Goal: Task Accomplishment & Management: Manage account settings

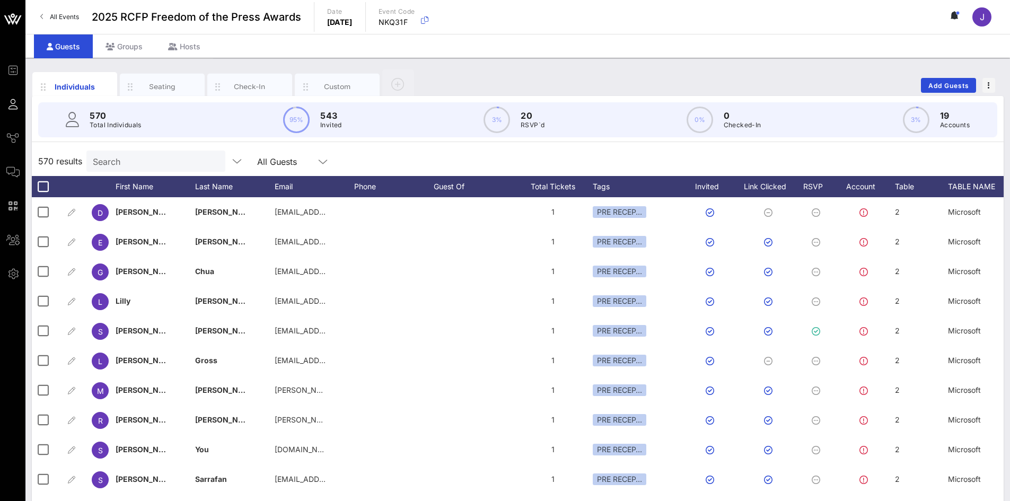
click at [153, 164] on input "Search" at bounding box center [155, 161] width 124 height 14
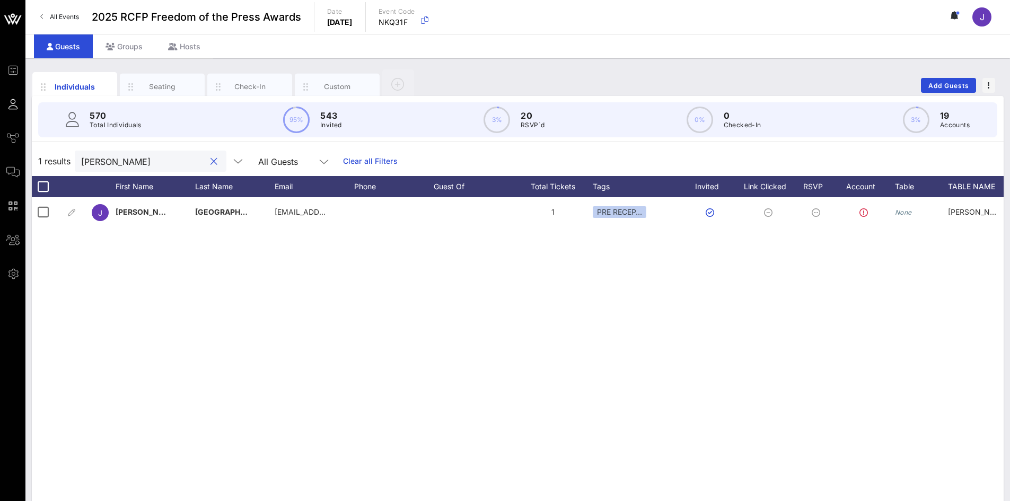
type input "burga"
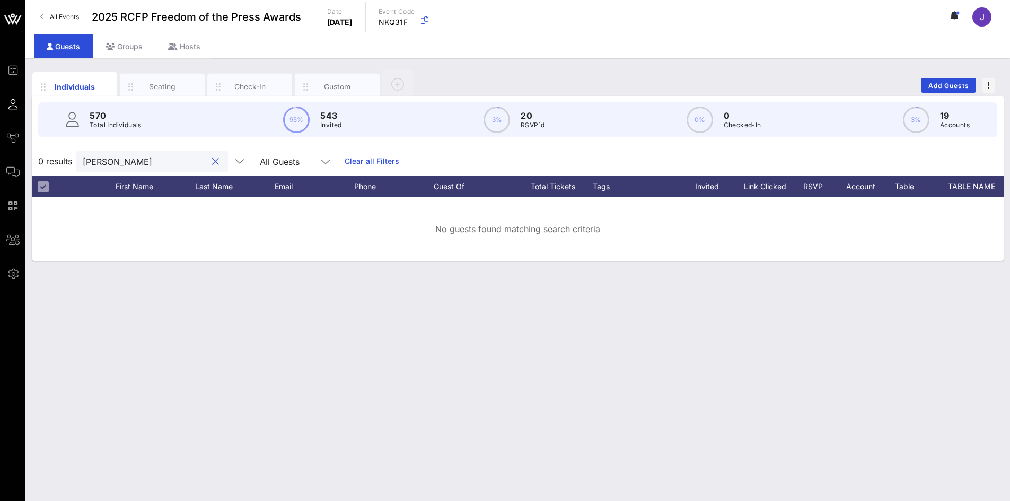
click at [133, 157] on input "burga" at bounding box center [145, 161] width 124 height 14
click at [212, 162] on button "clear icon" at bounding box center [215, 161] width 7 height 11
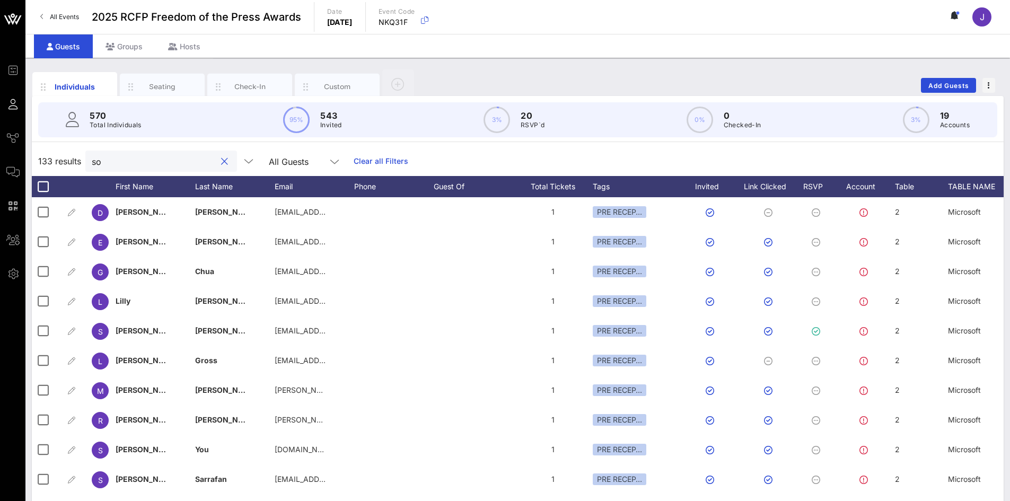
type input "s"
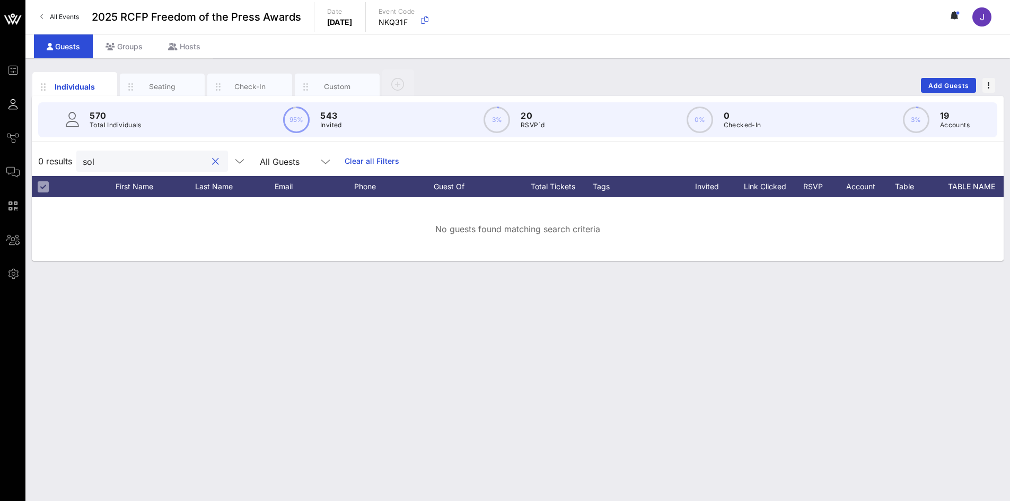
drag, startPoint x: 145, startPoint y: 163, endPoint x: 63, endPoint y: 153, distance: 82.9
click at [63, 153] on div "0 results sol All Guests Clear all Filters" at bounding box center [518, 161] width 972 height 30
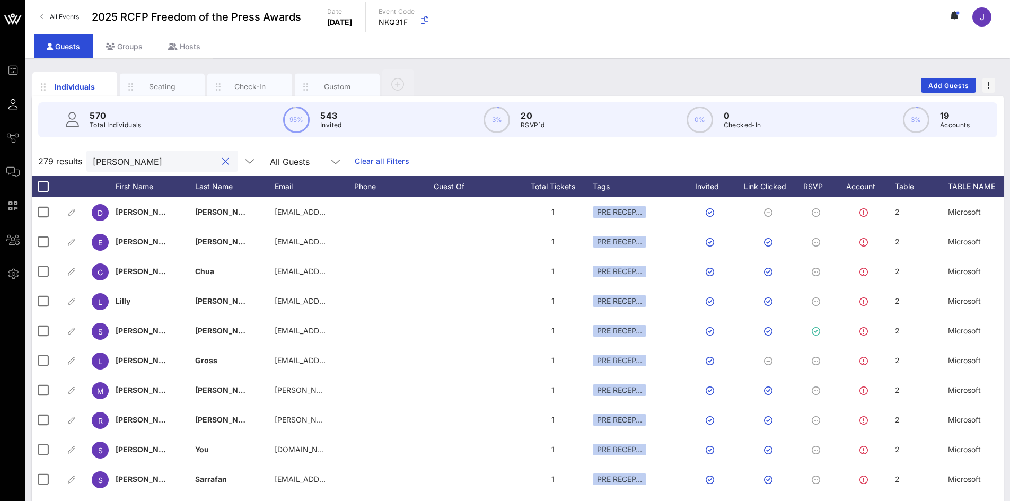
type input "TIME"
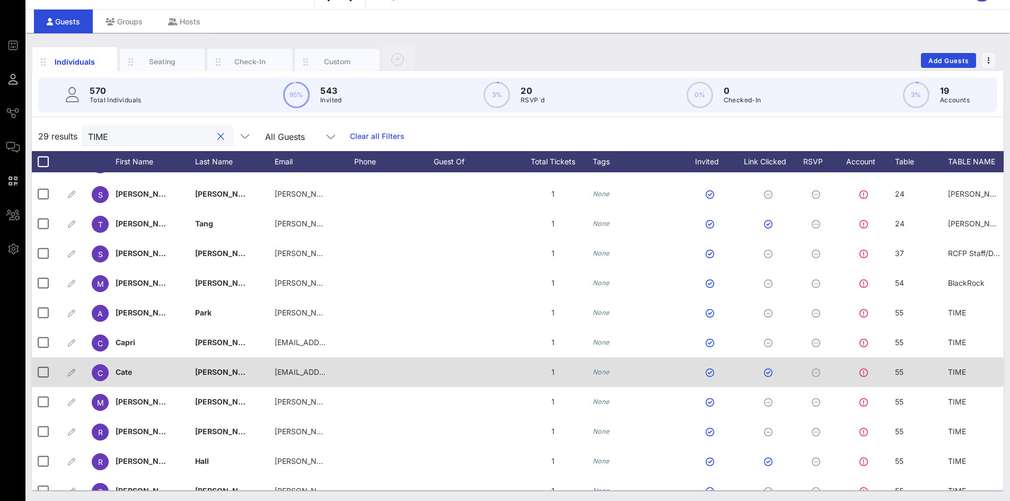
scroll to position [551, 0]
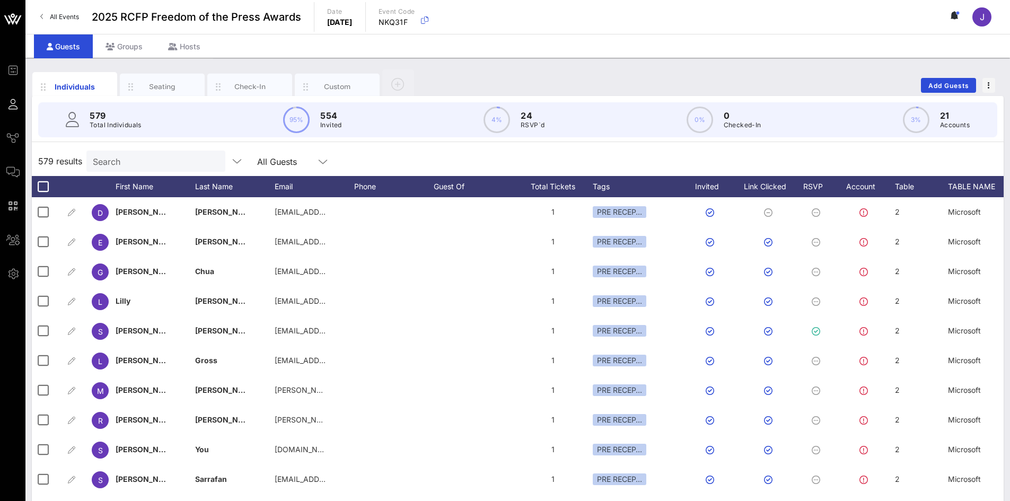
click at [143, 162] on input "Search" at bounding box center [155, 161] width 124 height 14
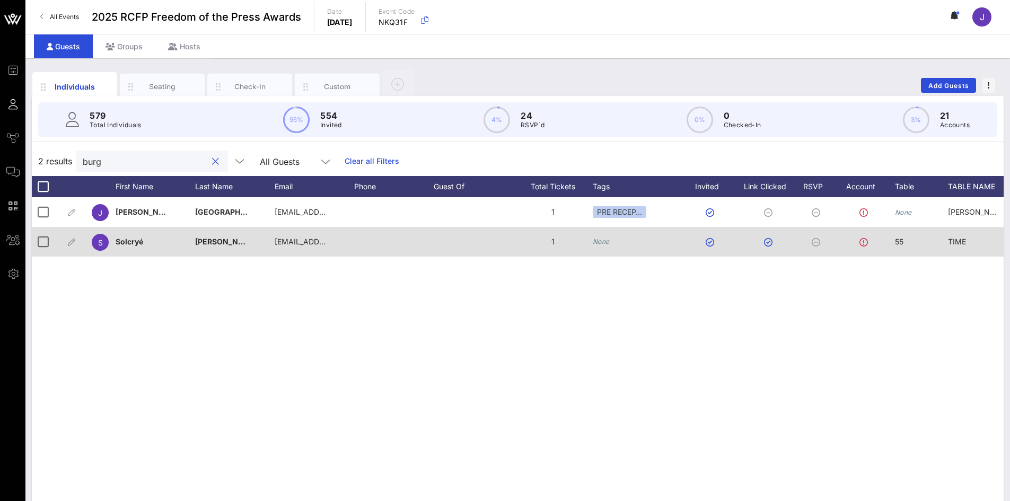
type input "burg"
click at [147, 243] on div "Solcryé" at bounding box center [156, 248] width 80 height 42
drag, startPoint x: 166, startPoint y: 247, endPoint x: 95, endPoint y: 237, distance: 71.2
click at [95, 237] on div "Event Builder Guests Journeys Comms QR Scanner Team Settings 2025 RCFP Freedom …" at bounding box center [505, 263] width 1010 height 526
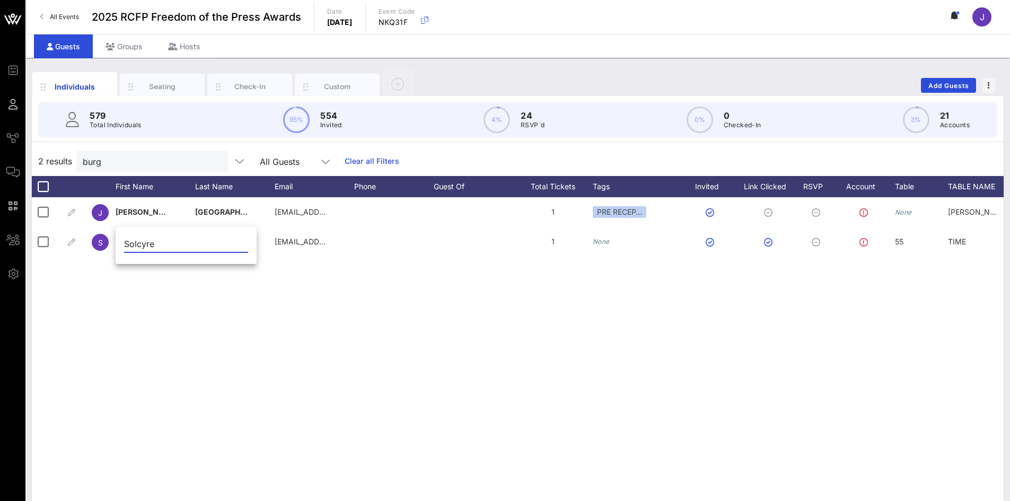
type input "Solcyre"
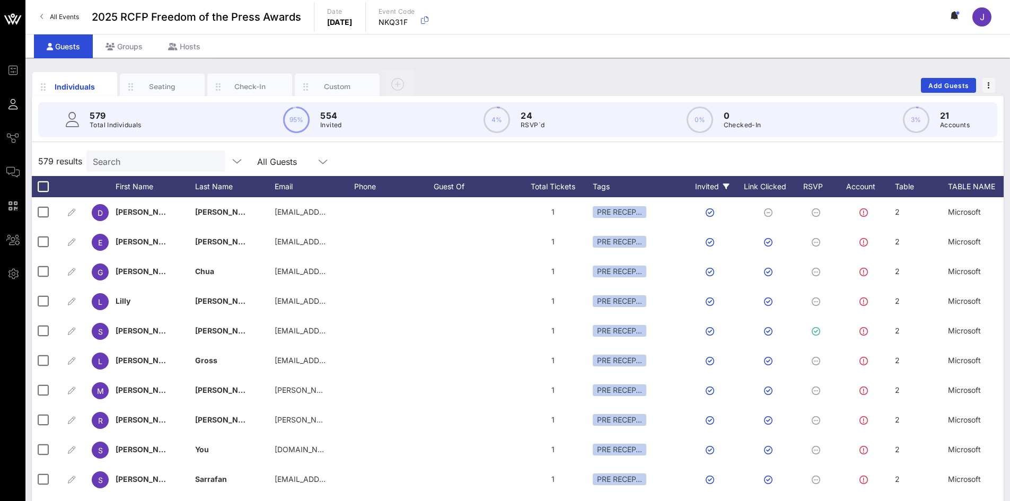
click at [723, 184] on icon at bounding box center [726, 186] width 6 height 6
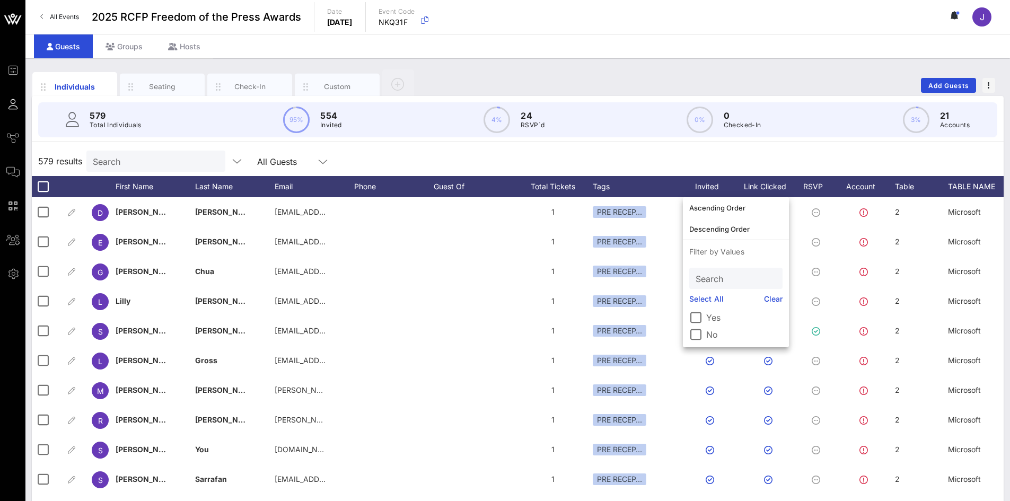
click at [711, 336] on label "No" at bounding box center [744, 334] width 76 height 11
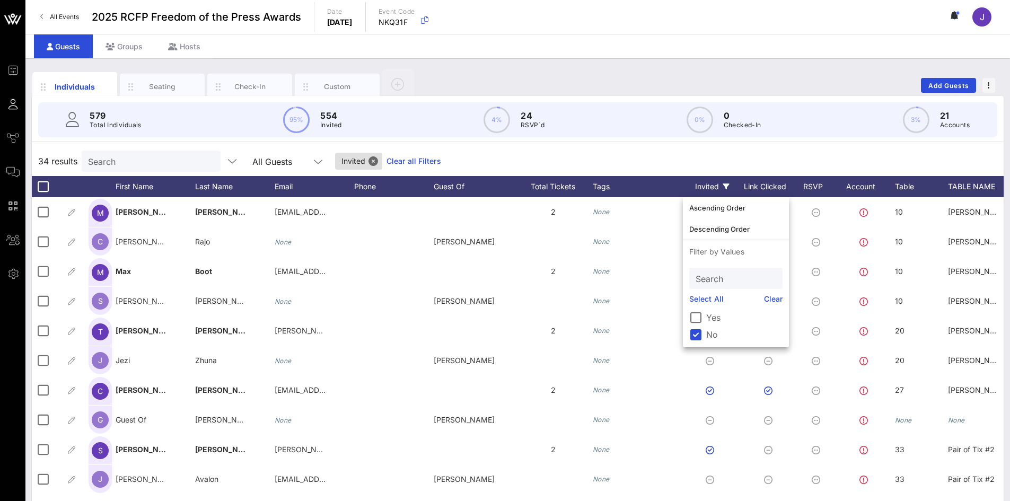
click at [632, 153] on div "34 results Search All Guests Invited Clear all Filters" at bounding box center [518, 161] width 972 height 30
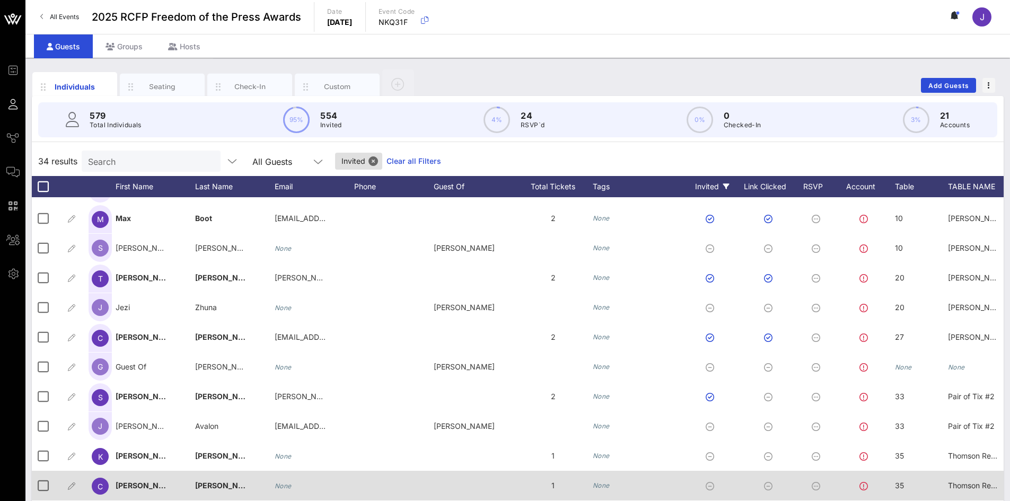
scroll to position [159, 0]
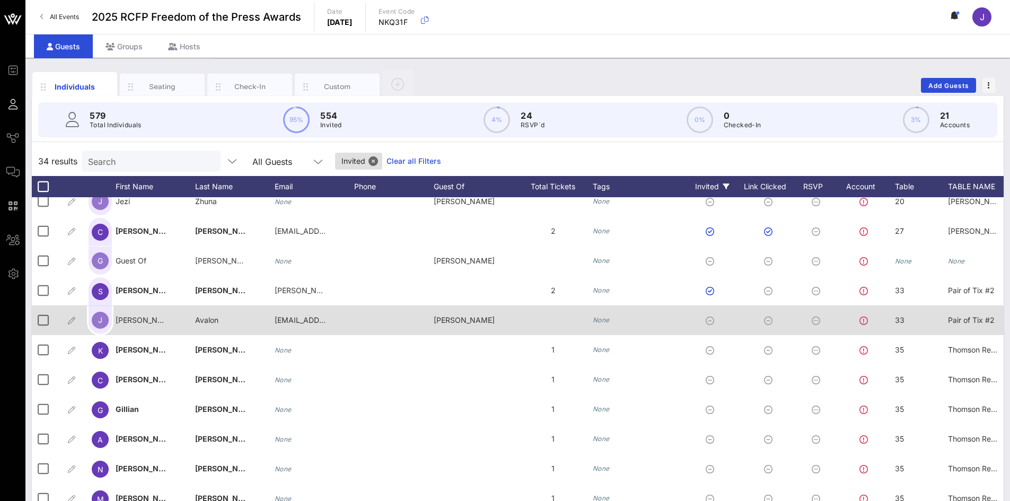
click at [711, 321] on icon at bounding box center [710, 321] width 8 height 8
click at [42, 324] on div at bounding box center [43, 320] width 18 height 18
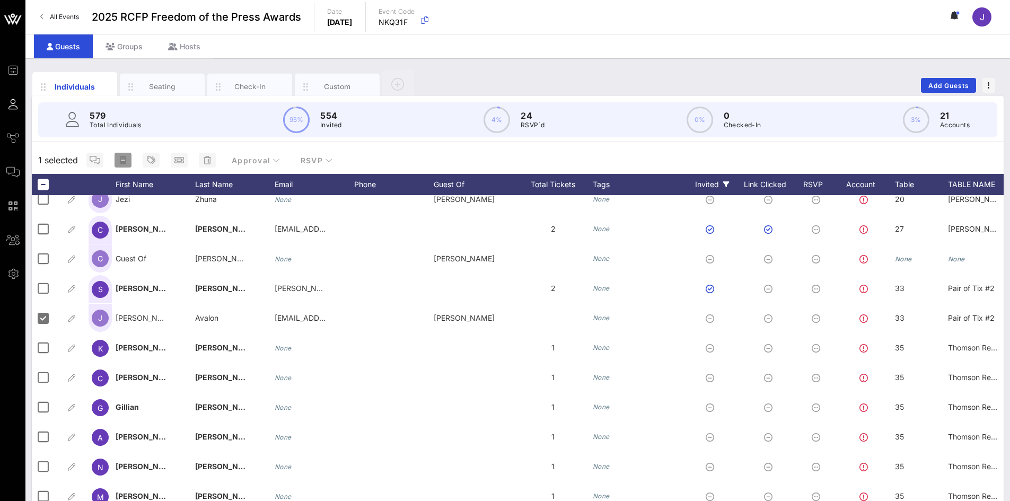
click at [122, 162] on icon "button" at bounding box center [122, 160] width 5 height 8
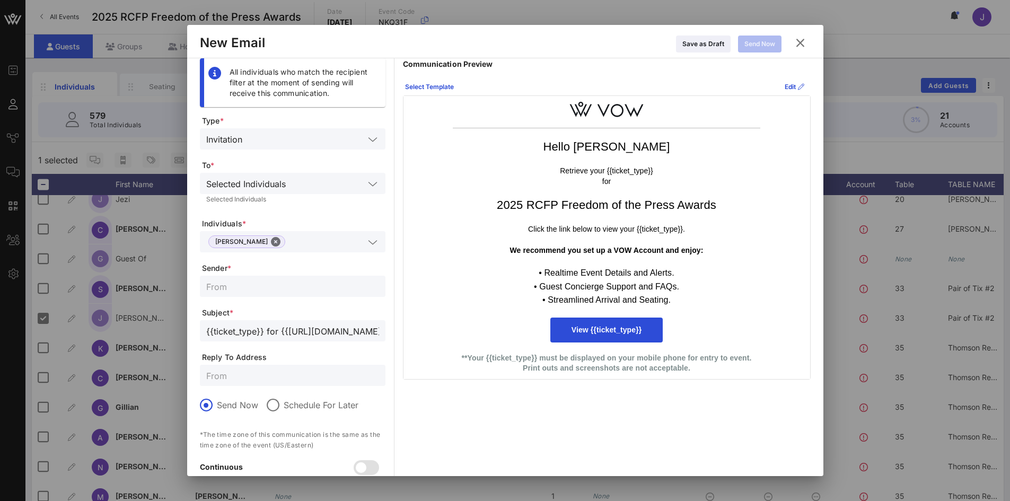
click at [245, 288] on input "text" at bounding box center [292, 286] width 173 height 14
type input "Reporters Committee for Freedom of the Press"
click at [251, 375] on input "text" at bounding box center [292, 375] width 173 height 14
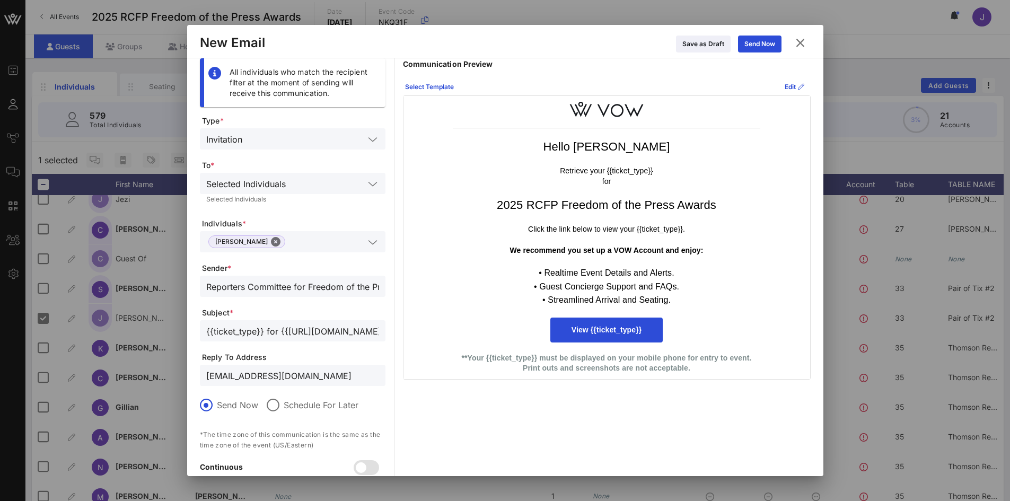
type input "jvanzino@inezevents.com"
click at [429, 87] on icon at bounding box center [429, 87] width 7 height 6
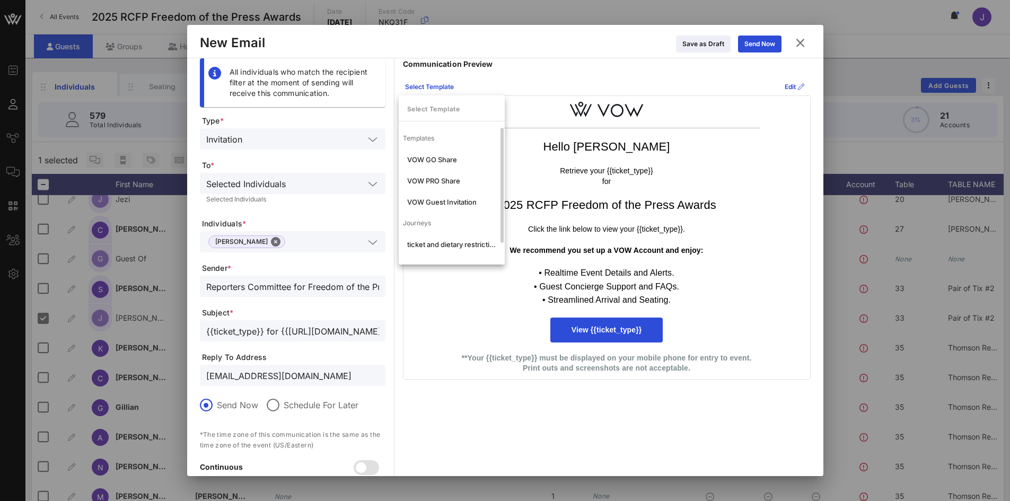
scroll to position [20, 0]
click at [449, 223] on div "ticket and dietary restrictions" at bounding box center [451, 224] width 89 height 8
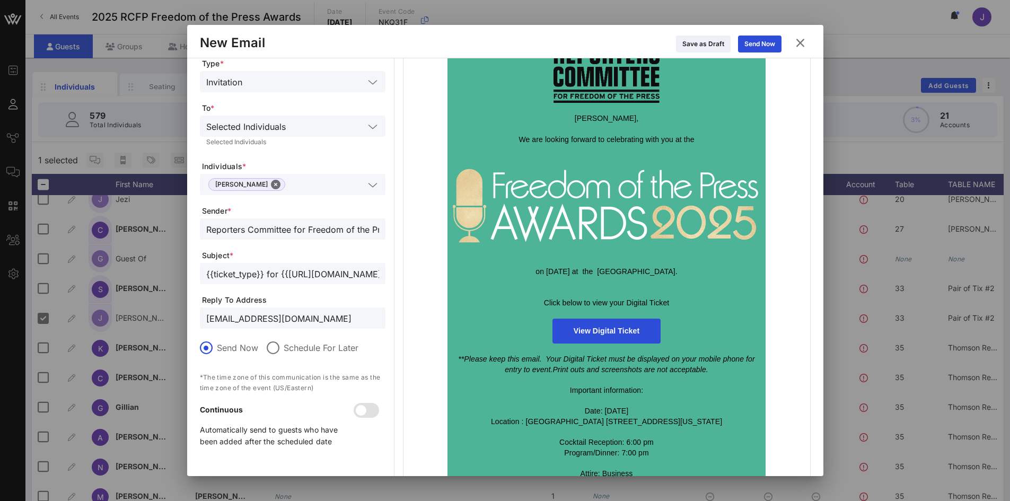
scroll to position [0, 0]
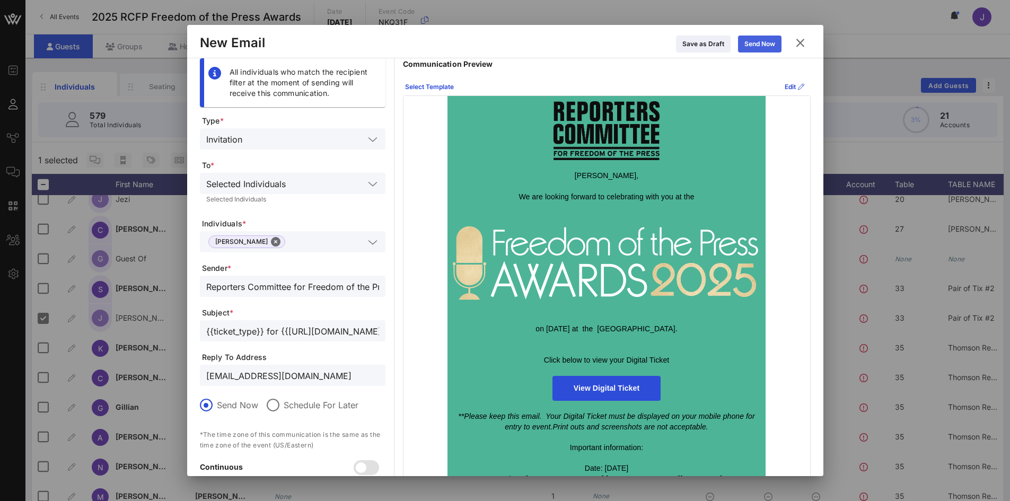
click at [752, 43] on div "Send Now" at bounding box center [759, 44] width 31 height 11
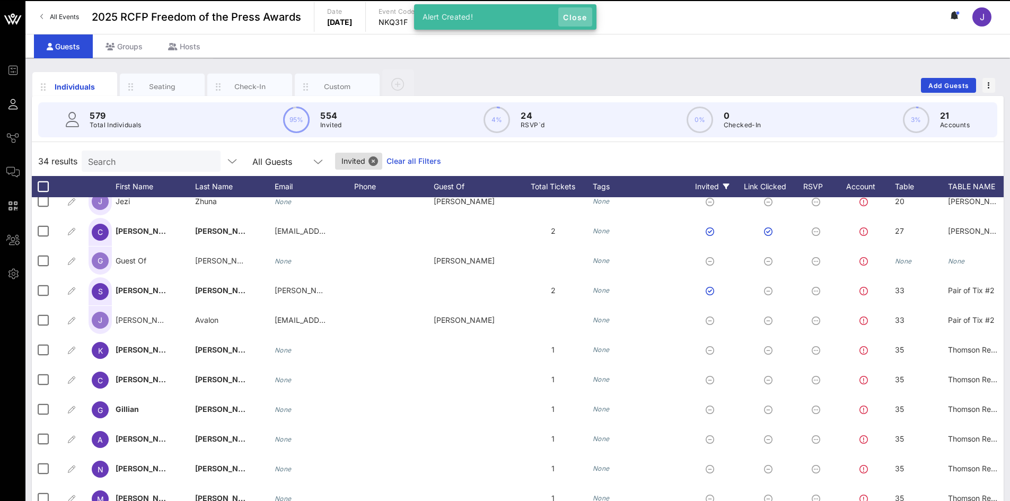
click at [575, 15] on span "Close" at bounding box center [574, 17] width 25 height 9
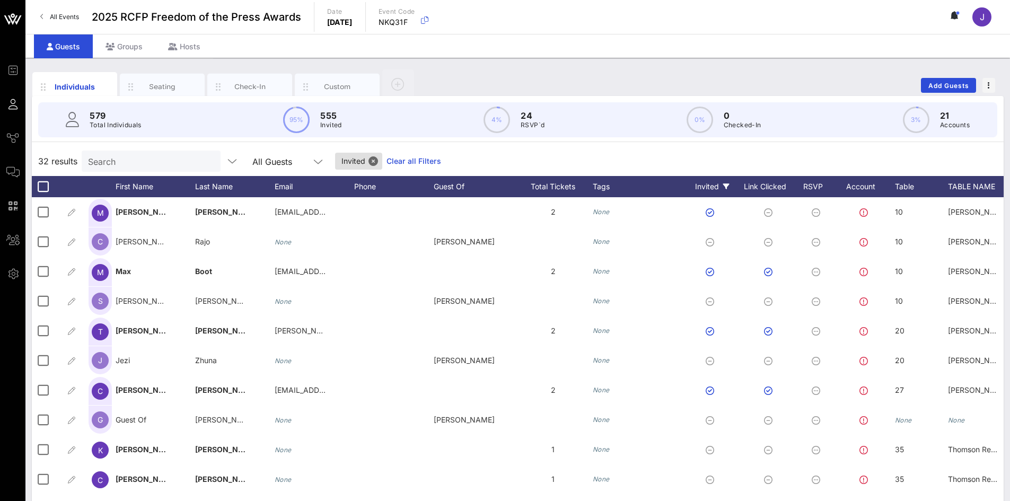
click at [725, 184] on icon at bounding box center [726, 186] width 6 height 6
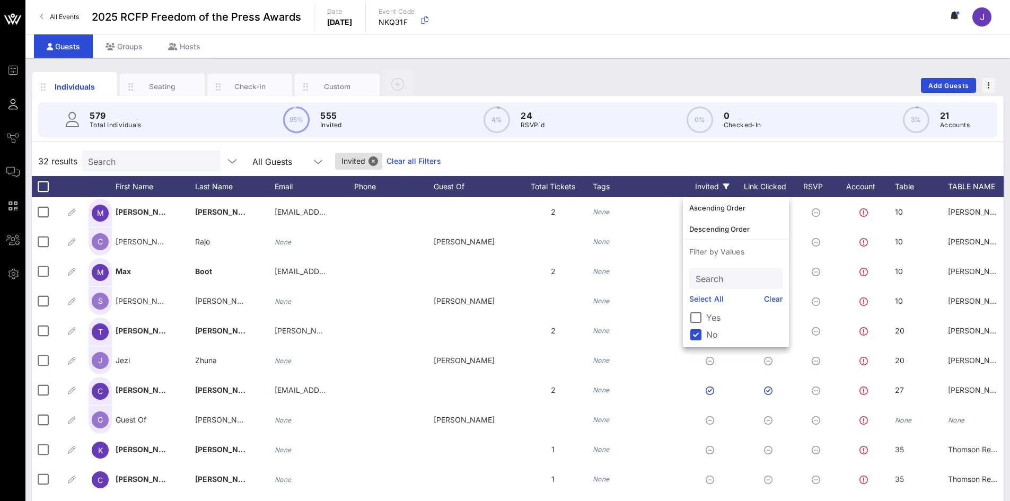
click at [708, 332] on label "No" at bounding box center [744, 334] width 76 height 11
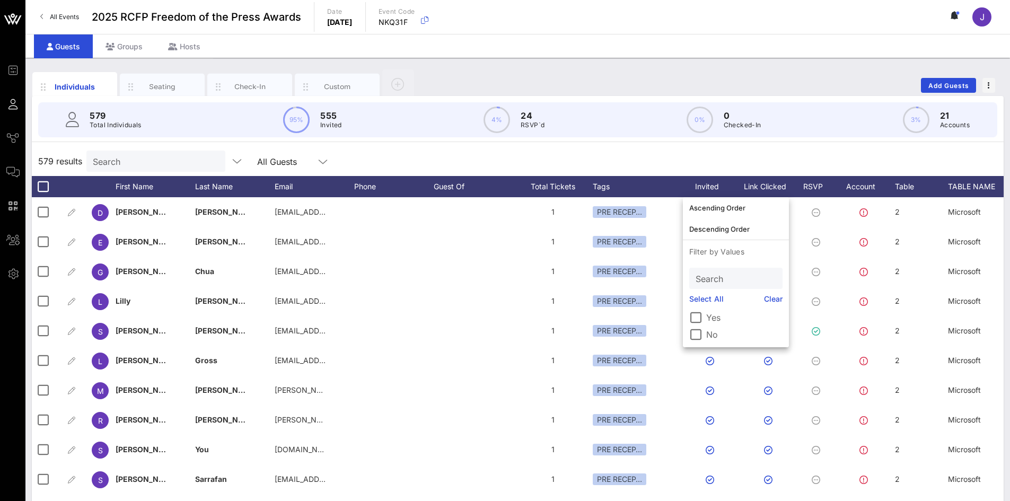
click at [562, 74] on div "Individuals Seating Check-In Custom Add Guests" at bounding box center [518, 85] width 972 height 34
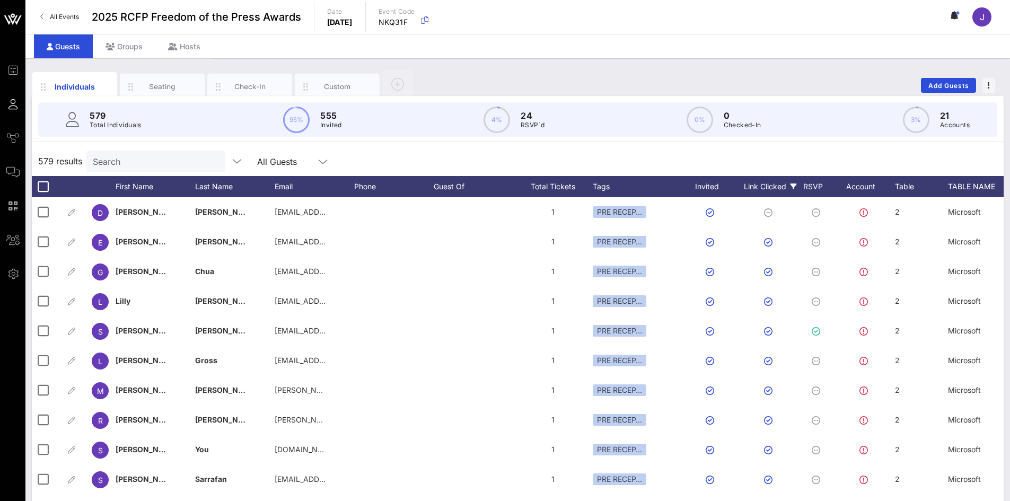
click at [794, 187] on icon at bounding box center [793, 186] width 6 height 6
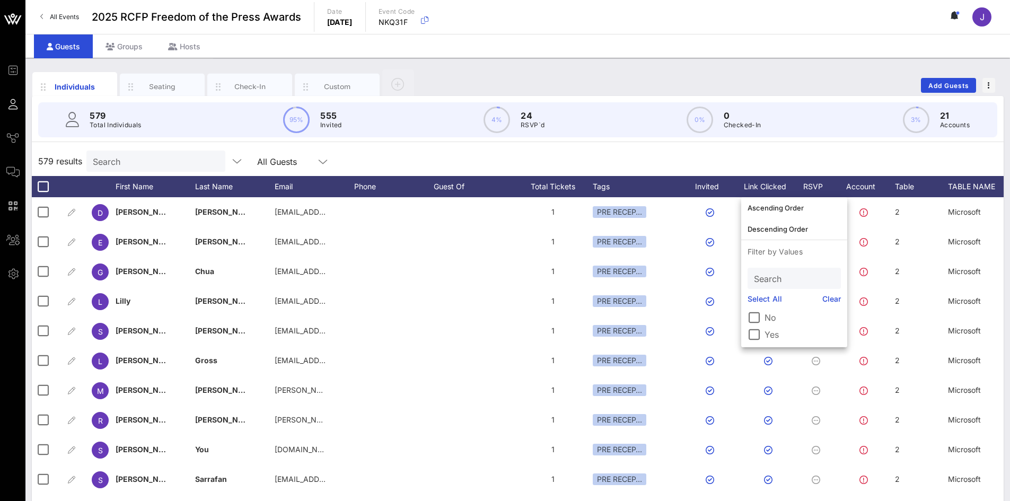
click at [768, 316] on label "No" at bounding box center [802, 317] width 76 height 11
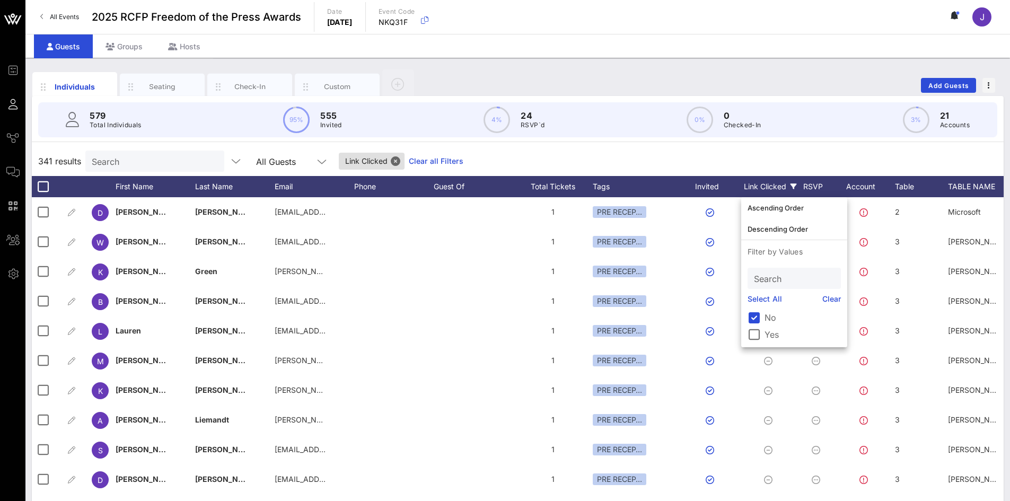
click at [796, 138] on div "579 Total Individuals 95% 555 Invited 4% 24 RSVP`d 0% 0 Checked-In 3% 21 Accoun…" at bounding box center [517, 120] width 984 height 48
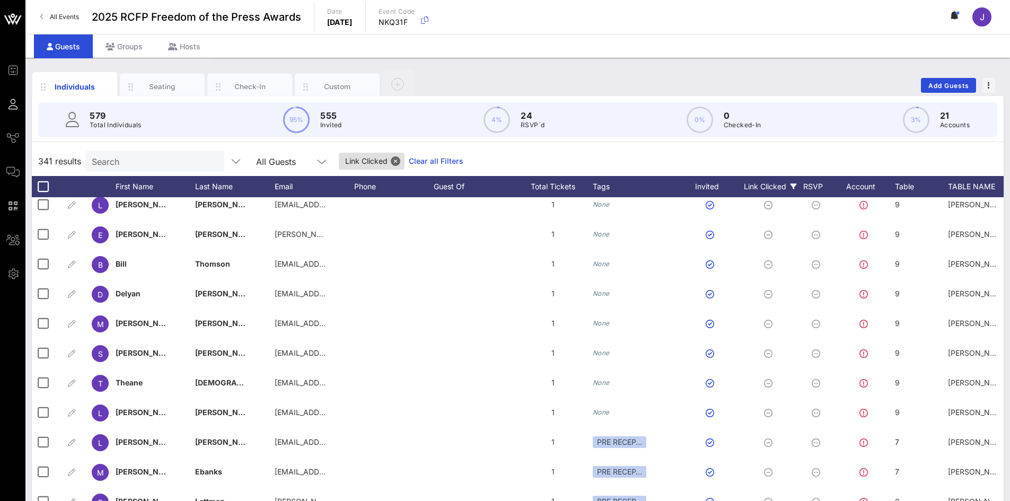
scroll to position [795, 0]
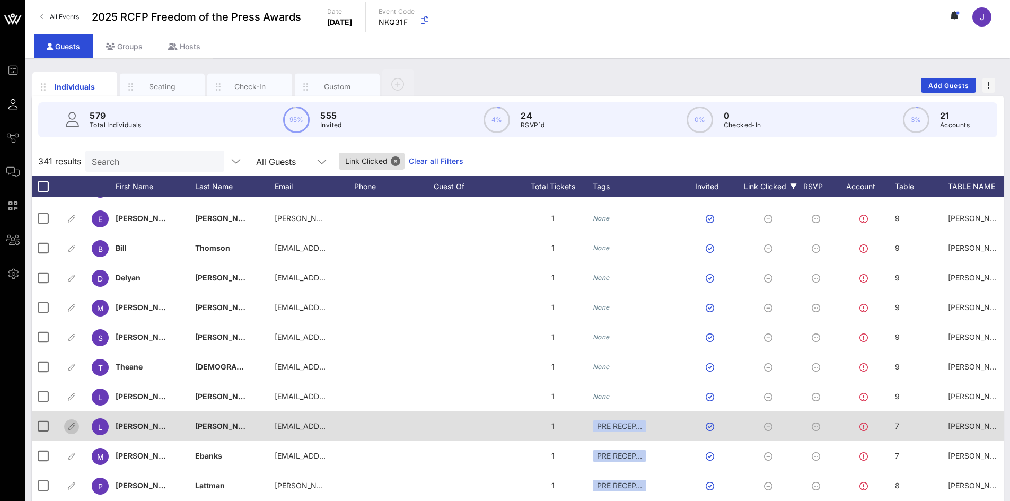
click at [74, 424] on icon "button" at bounding box center [71, 426] width 13 height 13
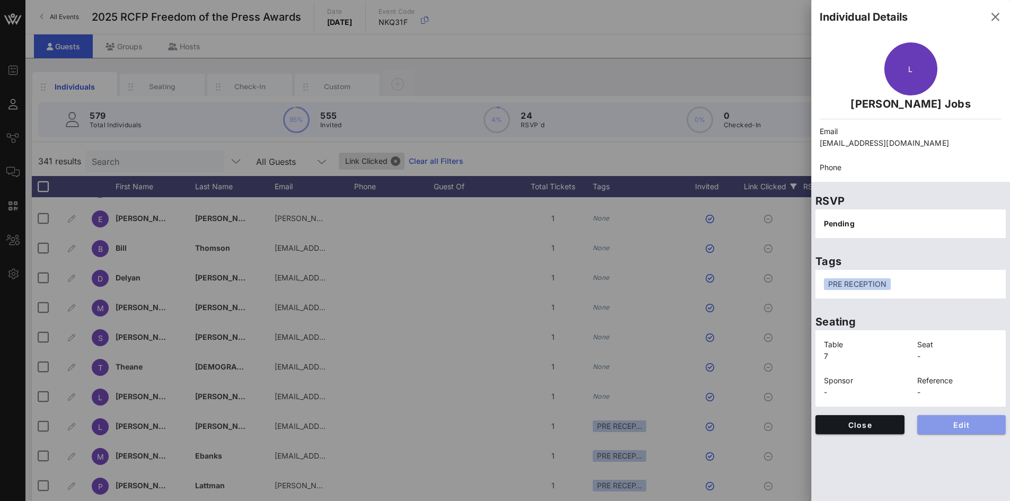
click at [955, 418] on button "Edit" at bounding box center [961, 424] width 89 height 19
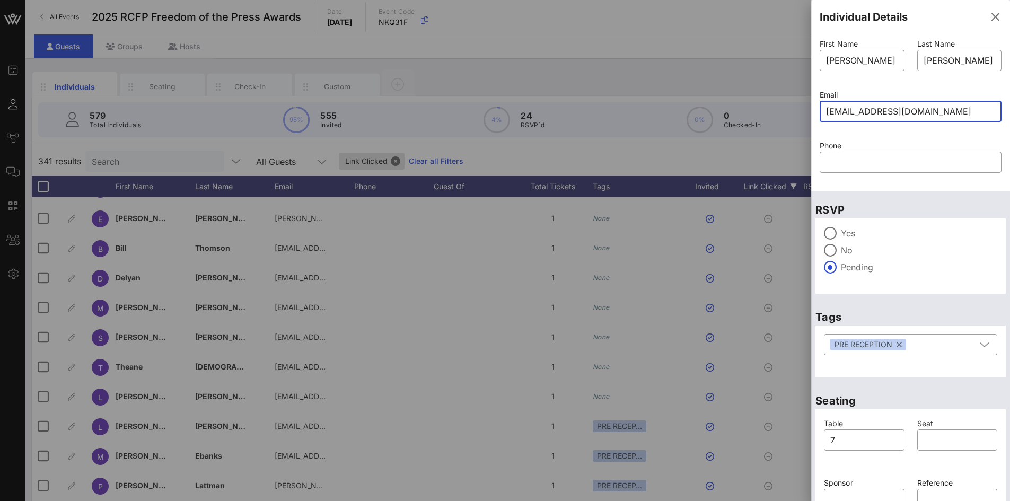
click at [889, 110] on input "cambria@emersoncollective.com" at bounding box center [910, 111] width 169 height 17
paste input "alexandr"
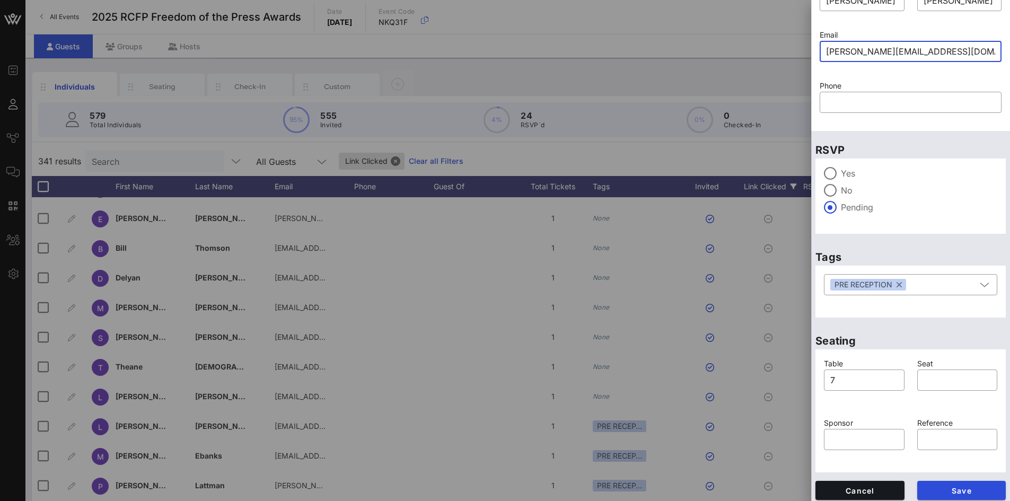
scroll to position [65, 0]
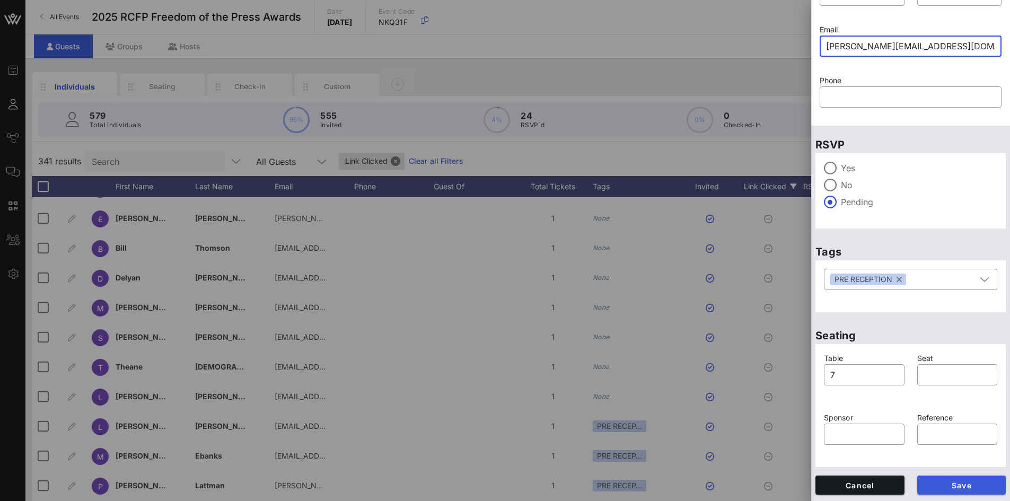
type input "alexandra@emersoncollective.com"
click at [957, 484] on span "Save" at bounding box center [962, 485] width 72 height 9
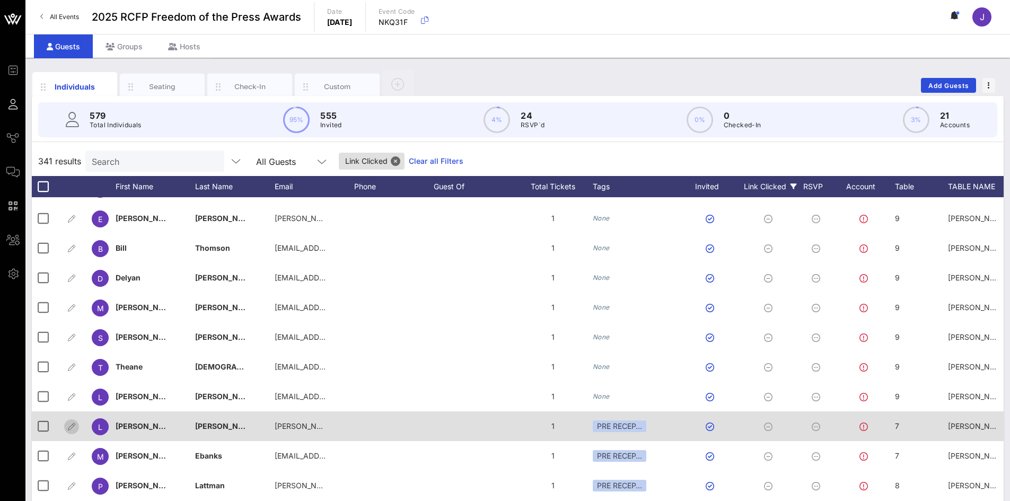
click at [71, 425] on icon "button" at bounding box center [71, 426] width 13 height 13
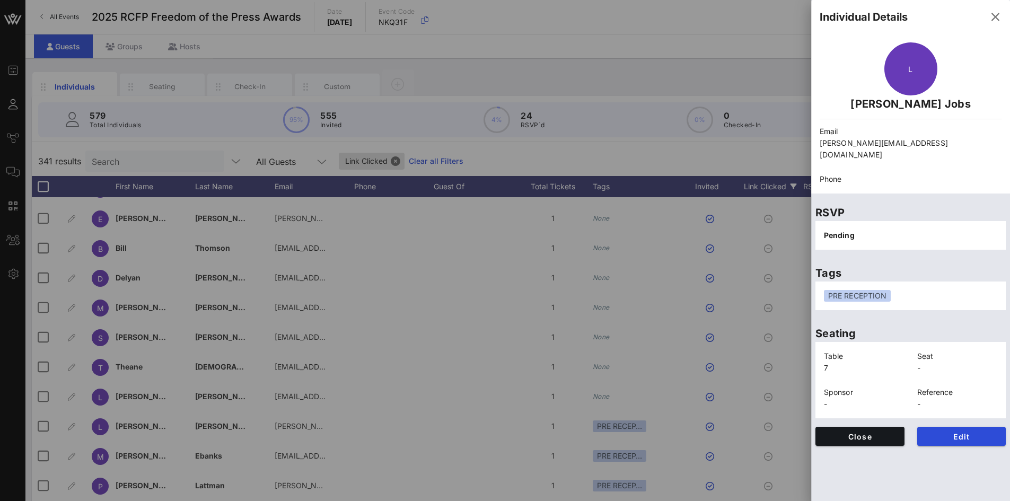
click at [35, 430] on div at bounding box center [505, 250] width 1010 height 501
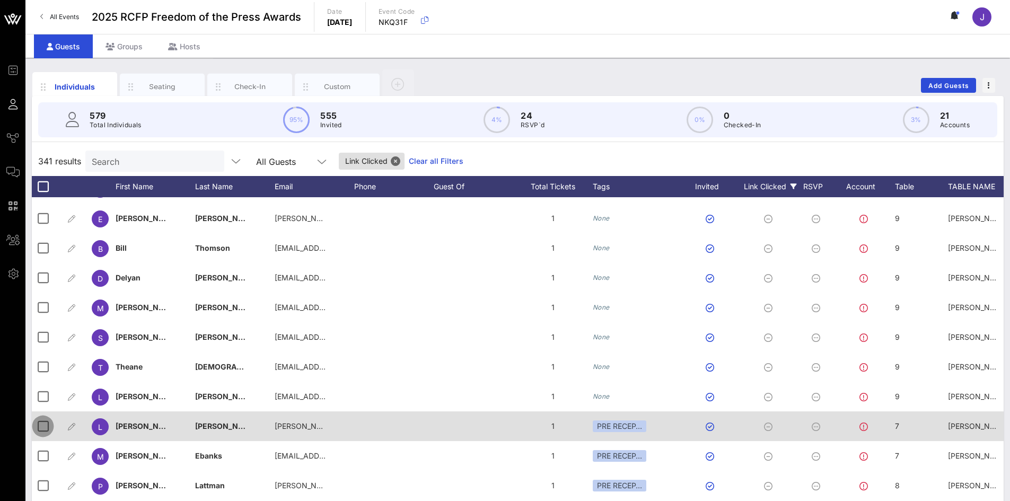
click at [38, 427] on div at bounding box center [43, 426] width 18 height 18
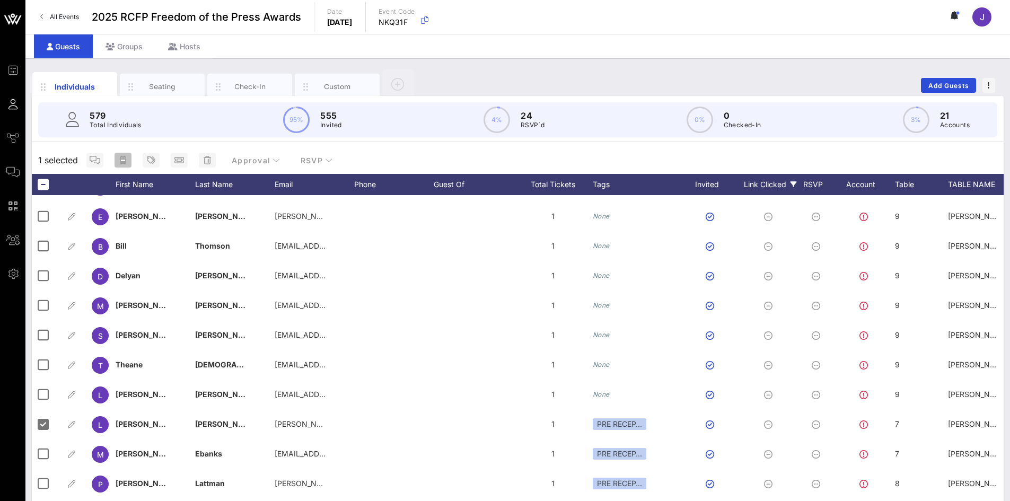
click at [123, 162] on icon "button" at bounding box center [122, 160] width 5 height 8
type input "{{ticket_type}} for {{event_details.name}}"
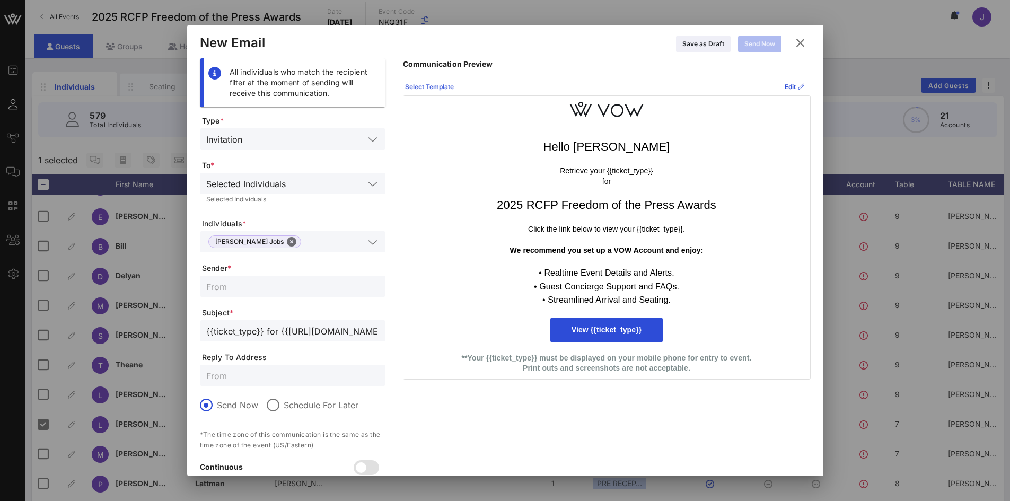
click at [444, 86] on div "Select Template" at bounding box center [429, 87] width 49 height 11
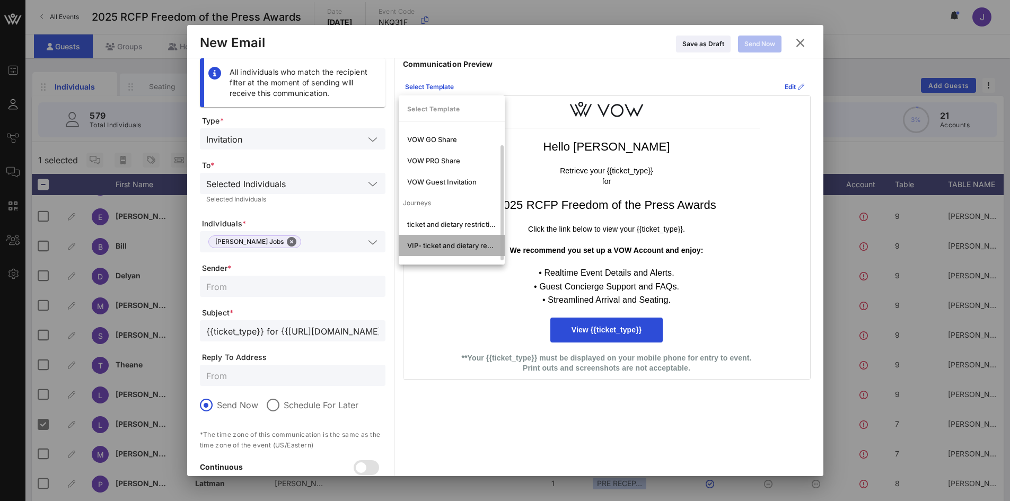
click at [453, 247] on div "VIP- ticket and dietary restrictions" at bounding box center [451, 245] width 89 height 8
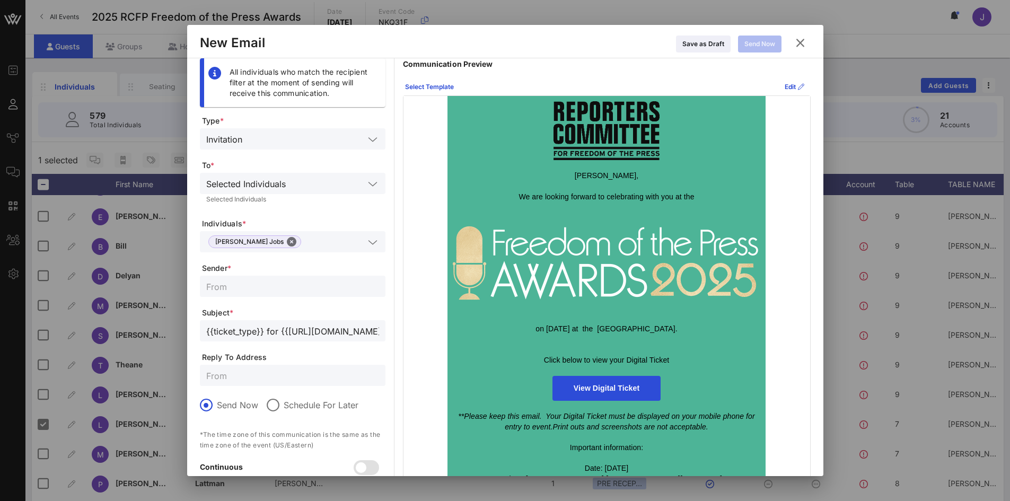
click at [244, 297] on div at bounding box center [292, 286] width 173 height 21
type input "Reporters Committee for Freedom of the Press"
click at [222, 375] on input "text" at bounding box center [292, 375] width 173 height 14
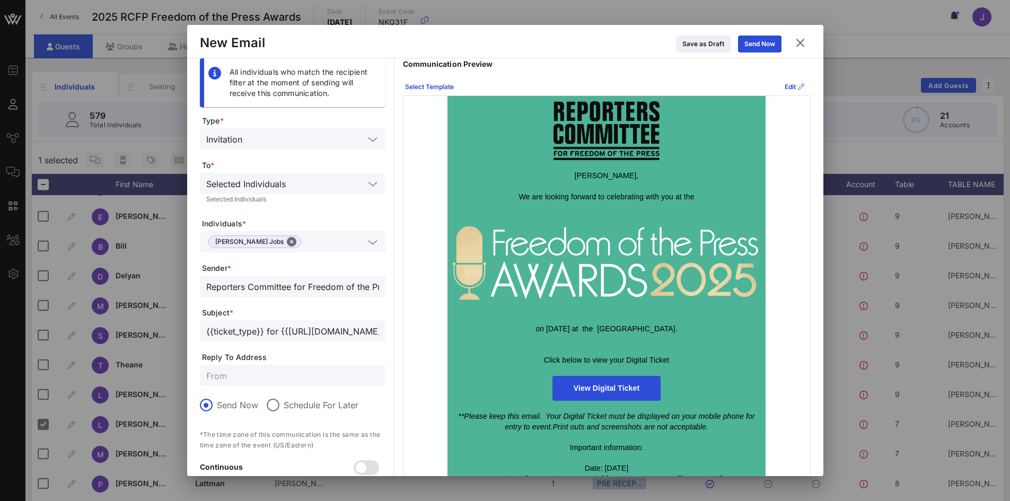
type input "J"
type input "jvanzino@inezevents.com"
click at [754, 48] on div "Send Now" at bounding box center [759, 44] width 31 height 11
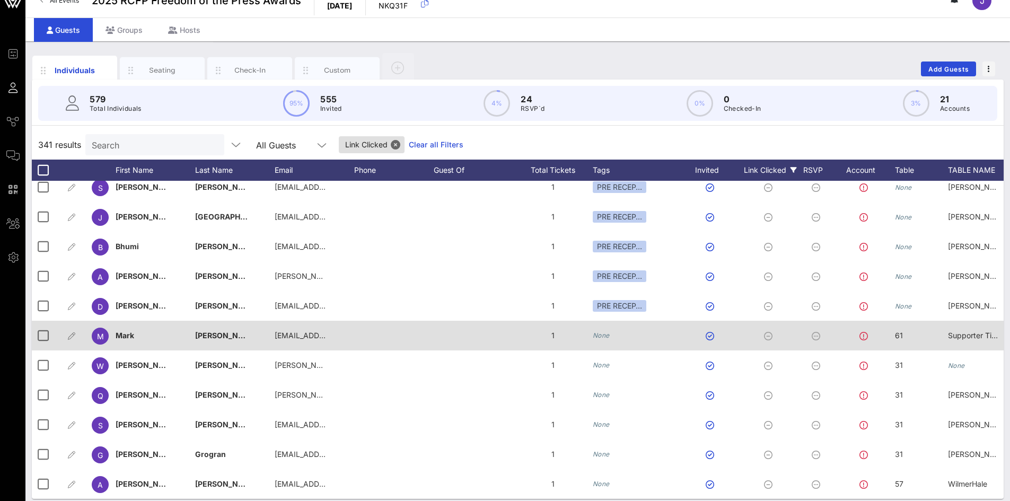
scroll to position [25, 0]
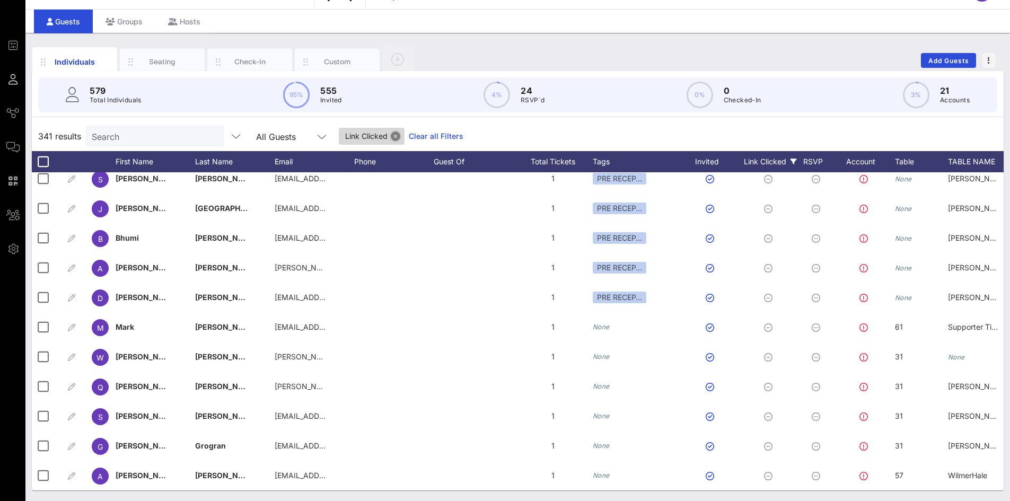
click at [391, 135] on button "Close" at bounding box center [396, 136] width 10 height 10
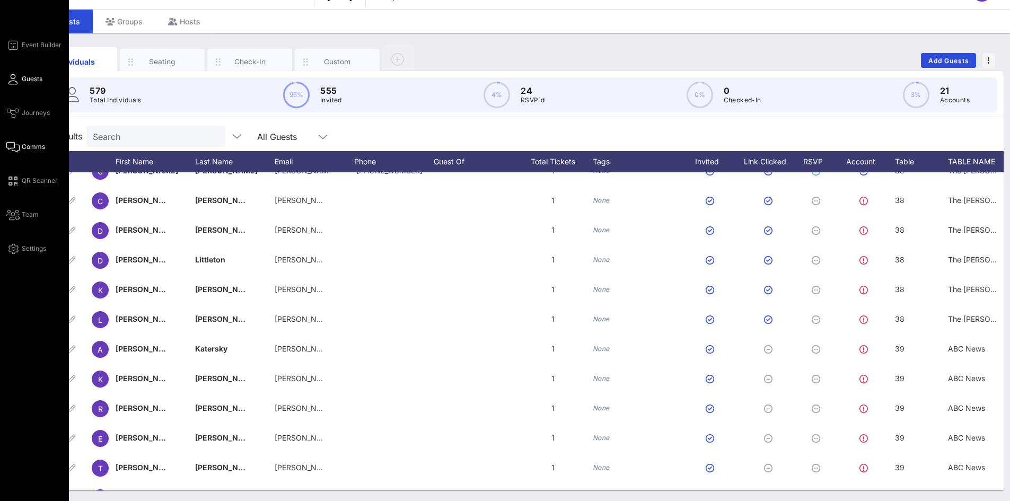
click at [29, 147] on span "Comms" at bounding box center [33, 147] width 23 height 10
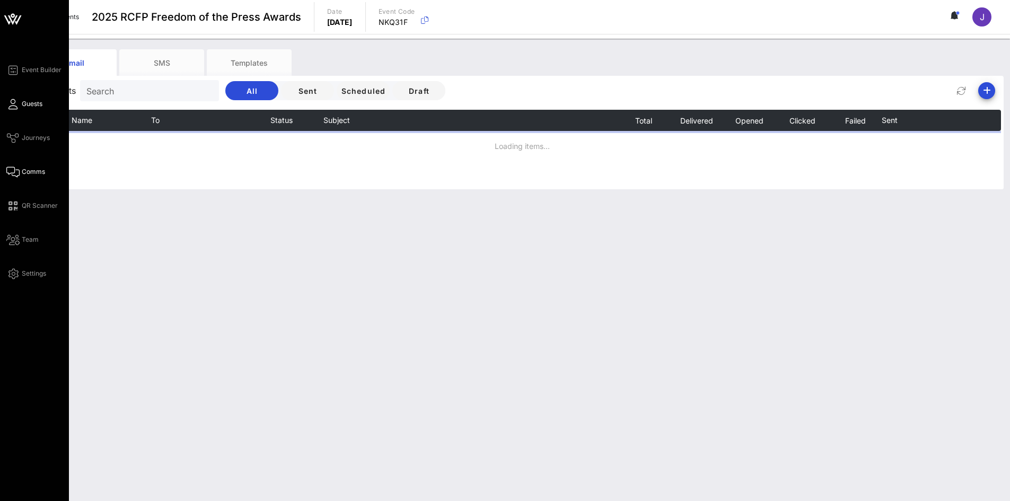
click at [41, 106] on span "Guests" at bounding box center [32, 104] width 21 height 10
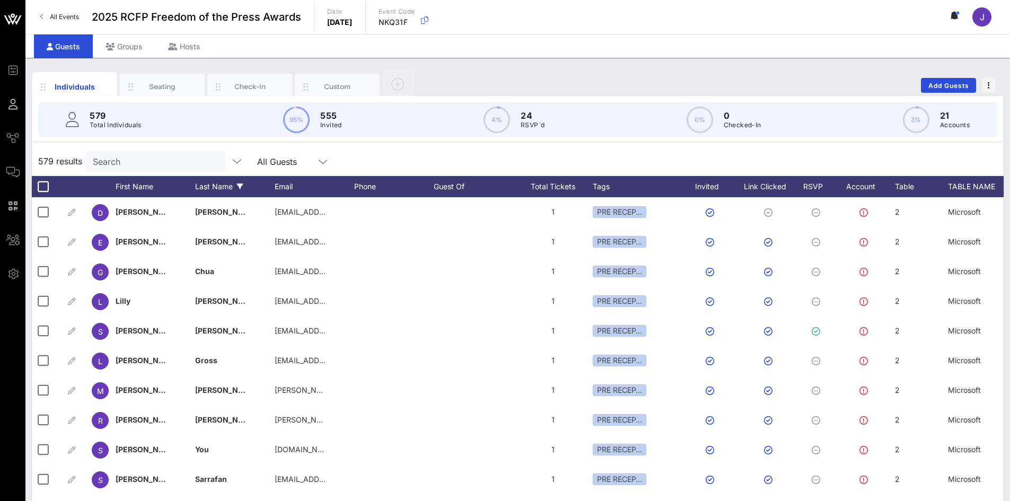
click at [213, 183] on div "Last Name" at bounding box center [235, 186] width 80 height 21
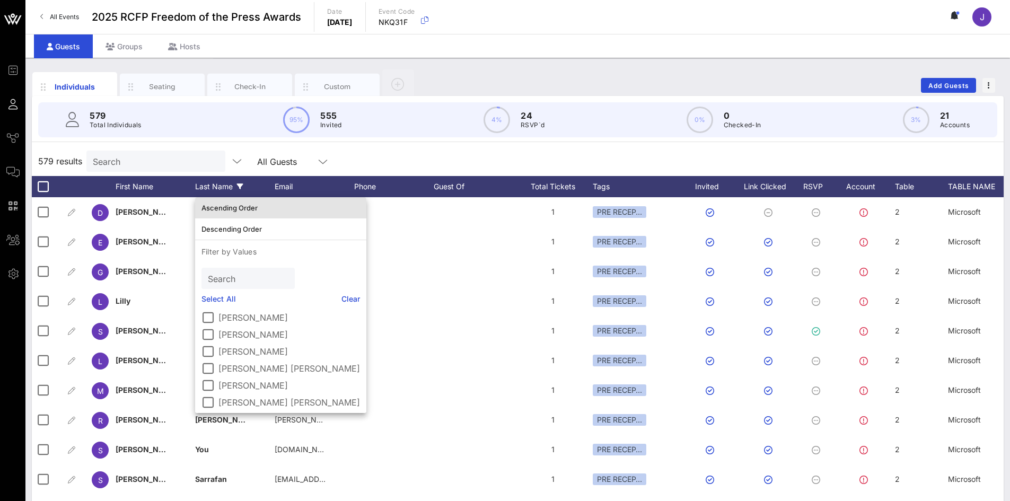
click at [223, 207] on div "Ascending Order" at bounding box center [280, 208] width 159 height 8
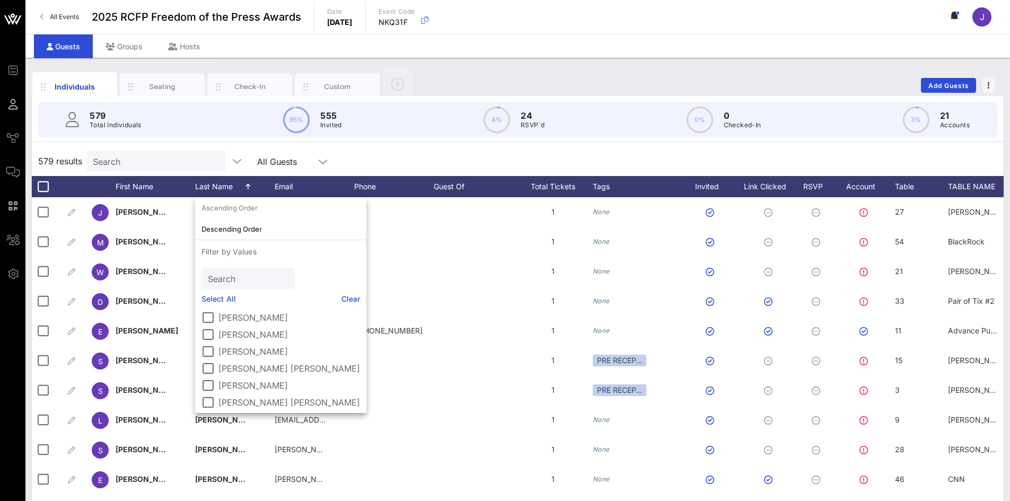
click at [174, 160] on input "Search" at bounding box center [155, 161] width 124 height 14
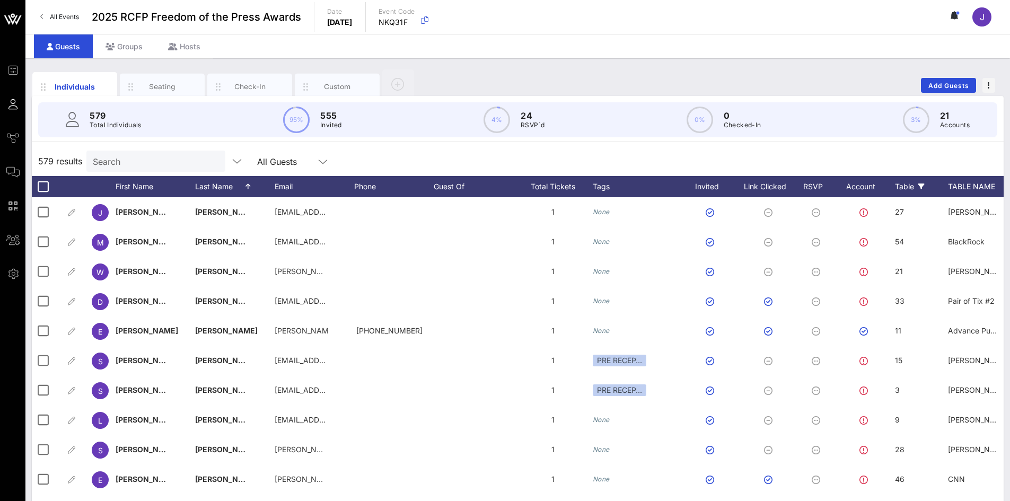
click at [912, 183] on div "Table" at bounding box center [921, 186] width 53 height 21
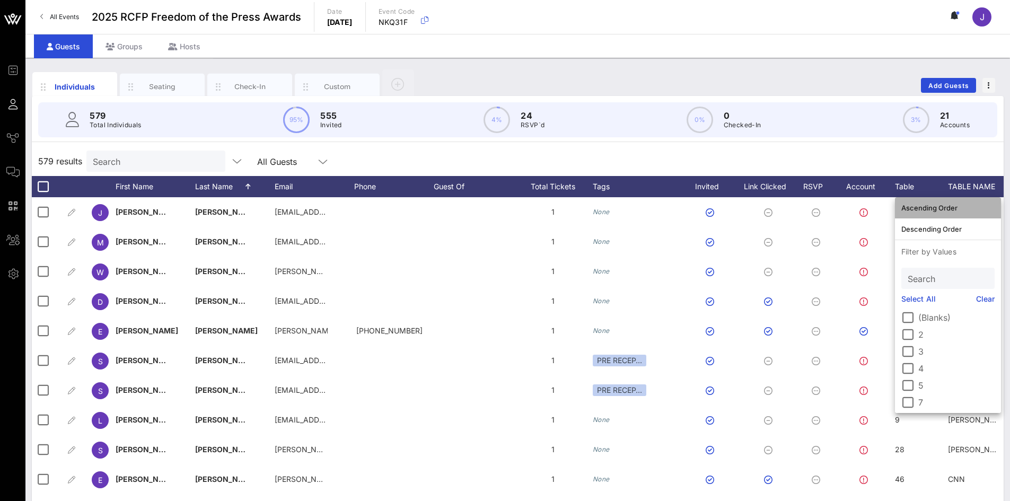
click at [910, 208] on div "Ascending Order" at bounding box center [947, 208] width 93 height 8
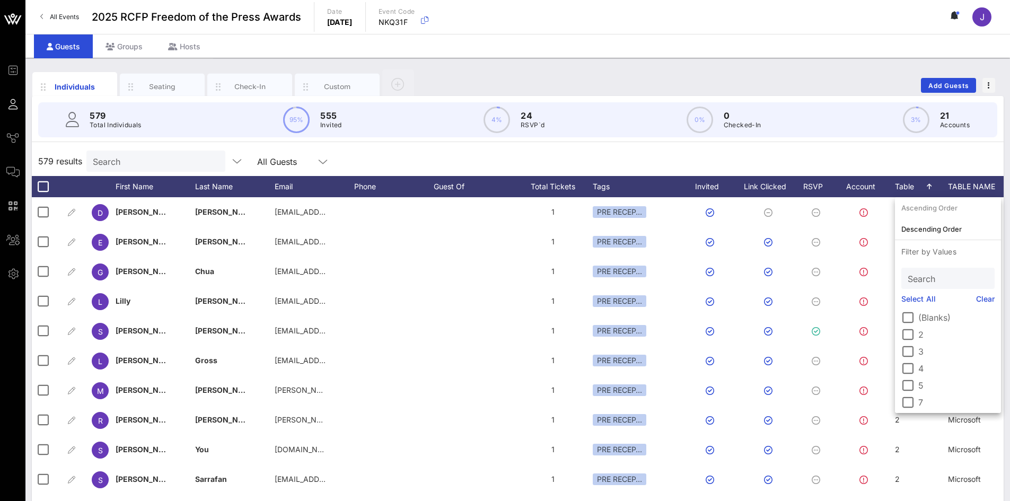
click at [814, 156] on div "579 results Search All Guests" at bounding box center [518, 161] width 972 height 30
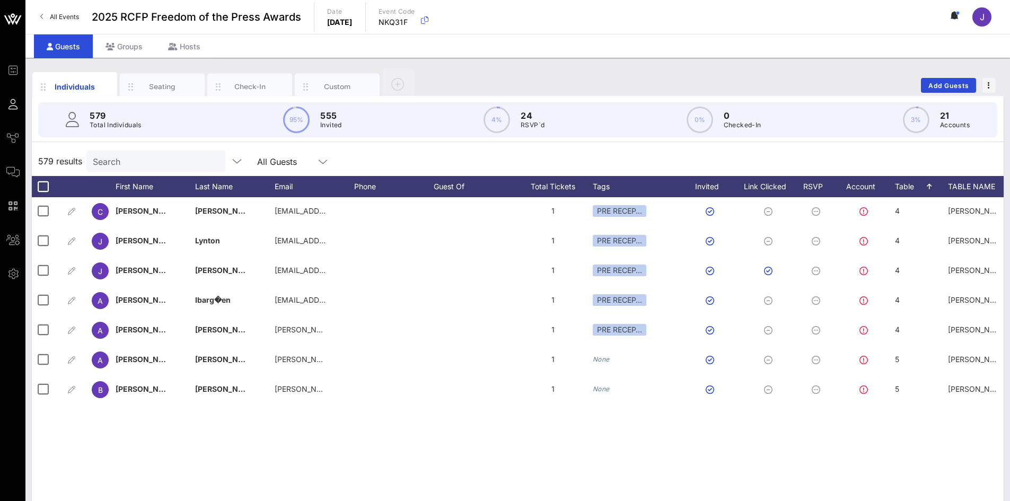
scroll to position [583, 0]
